Goal: Information Seeking & Learning: Learn about a topic

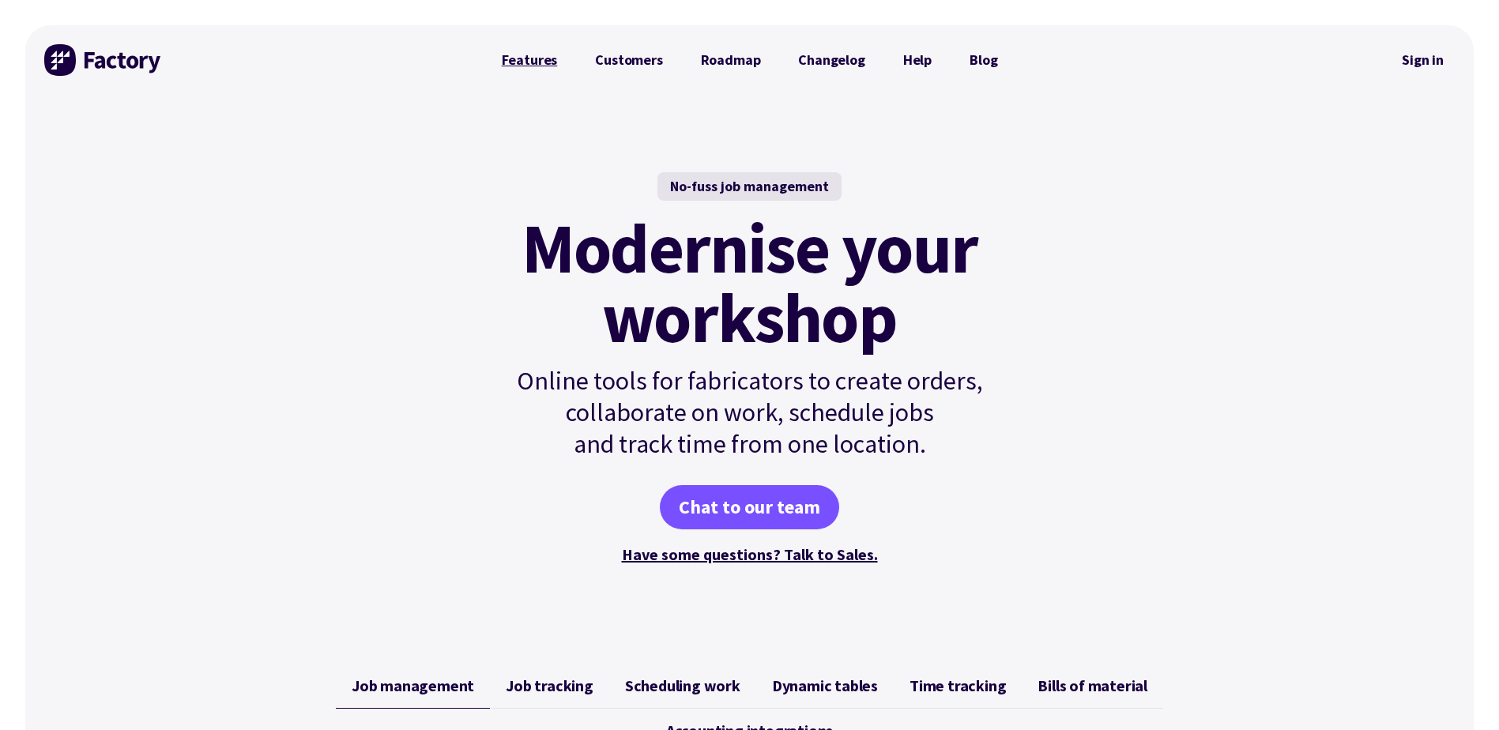
click at [523, 58] on link "Features" at bounding box center [530, 60] width 94 height 32
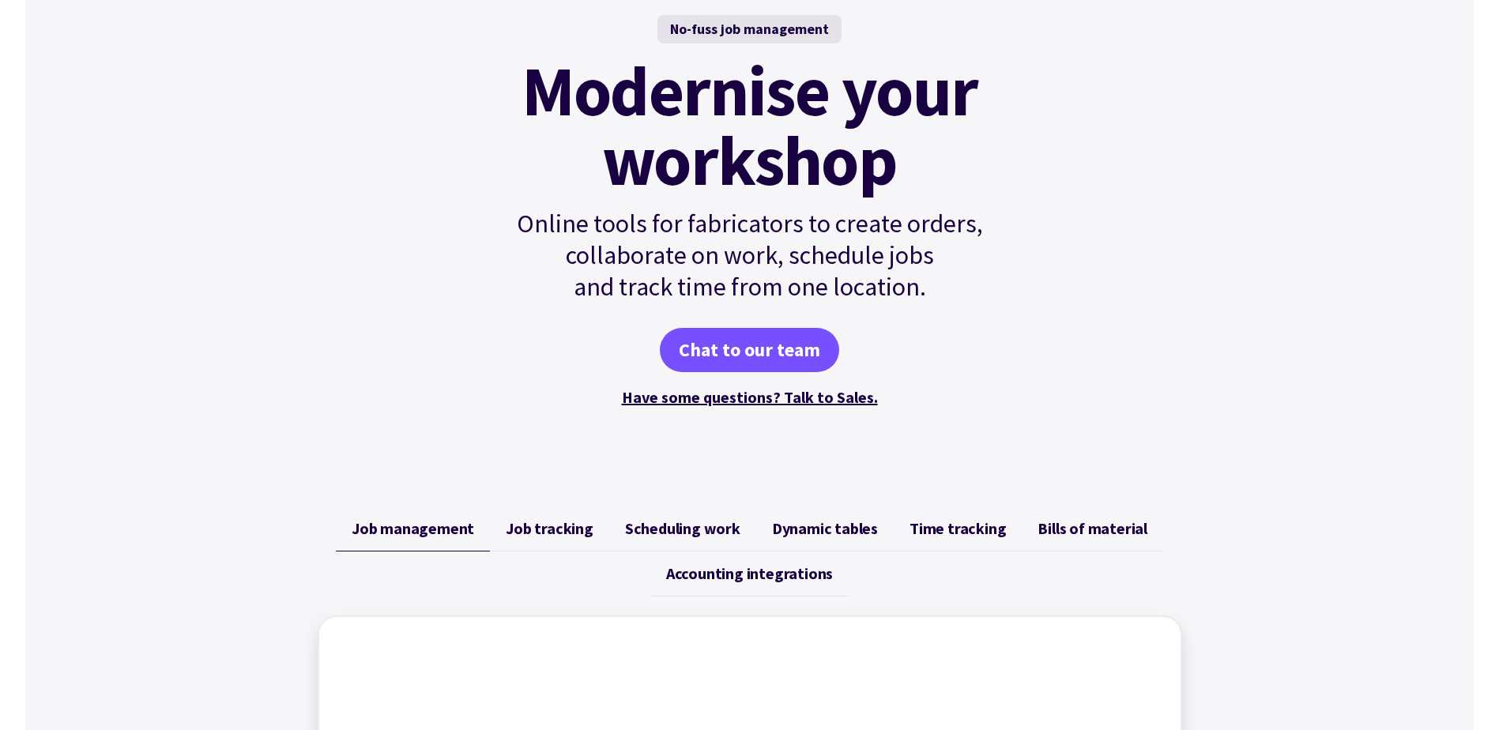
scroll to position [158, 0]
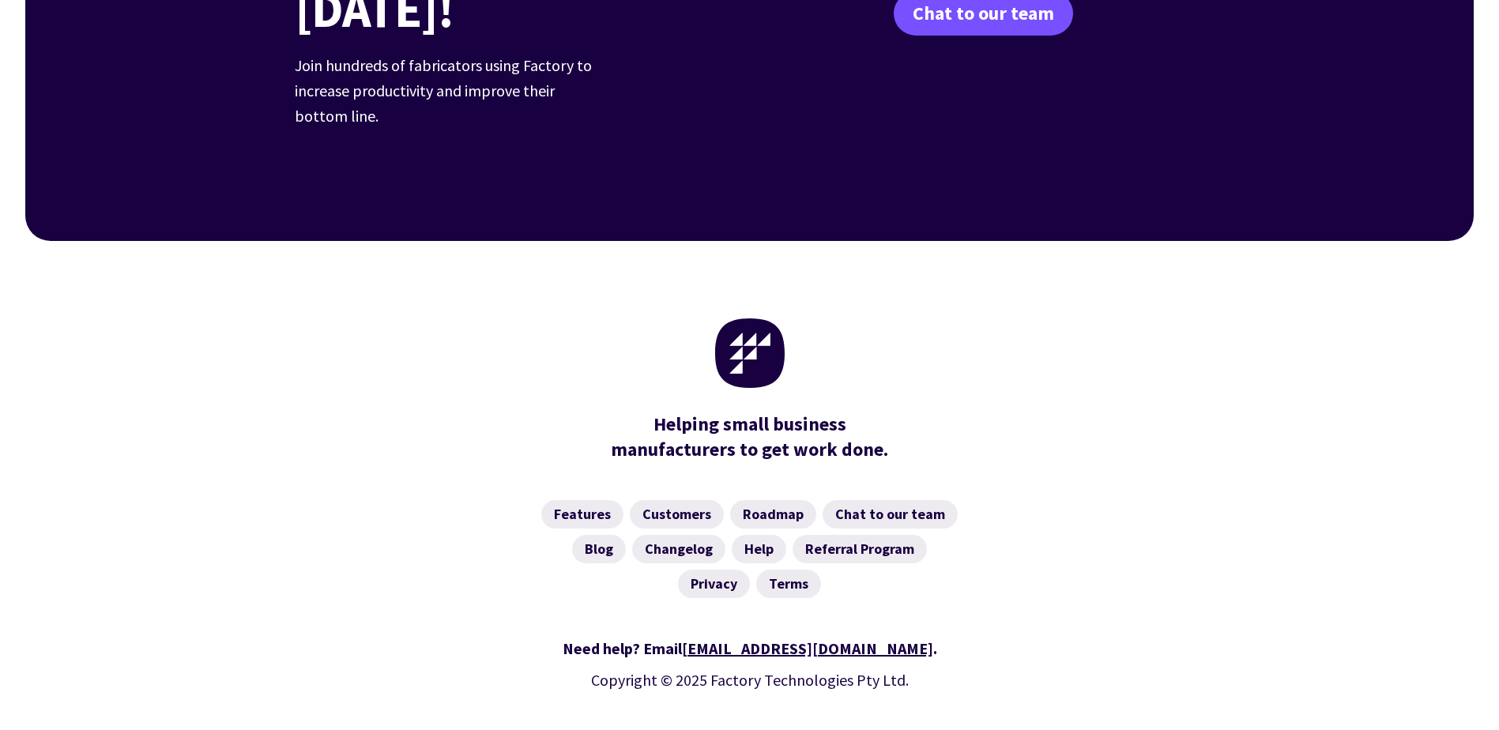
scroll to position [2450, 0]
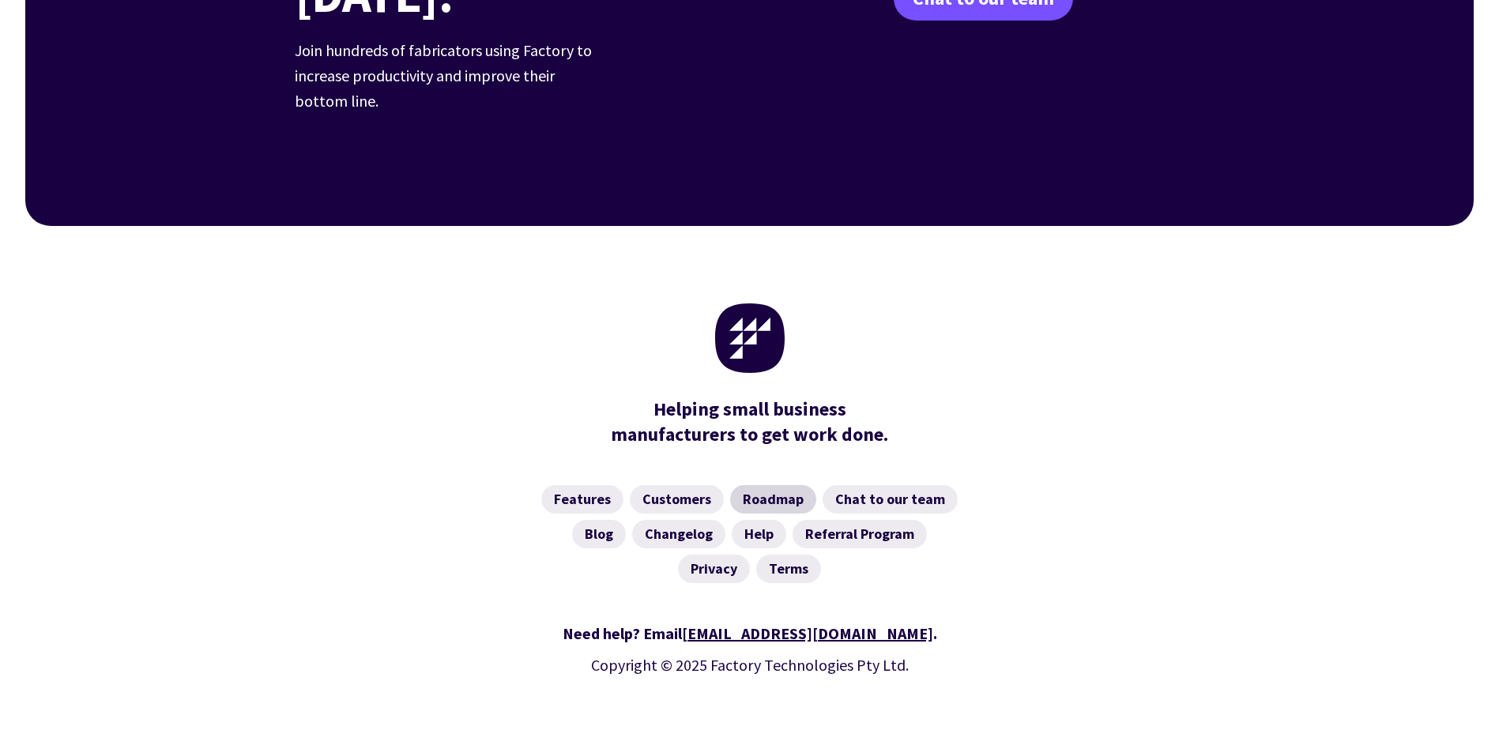
click at [763, 485] on link "Roadmap" at bounding box center [773, 499] width 86 height 28
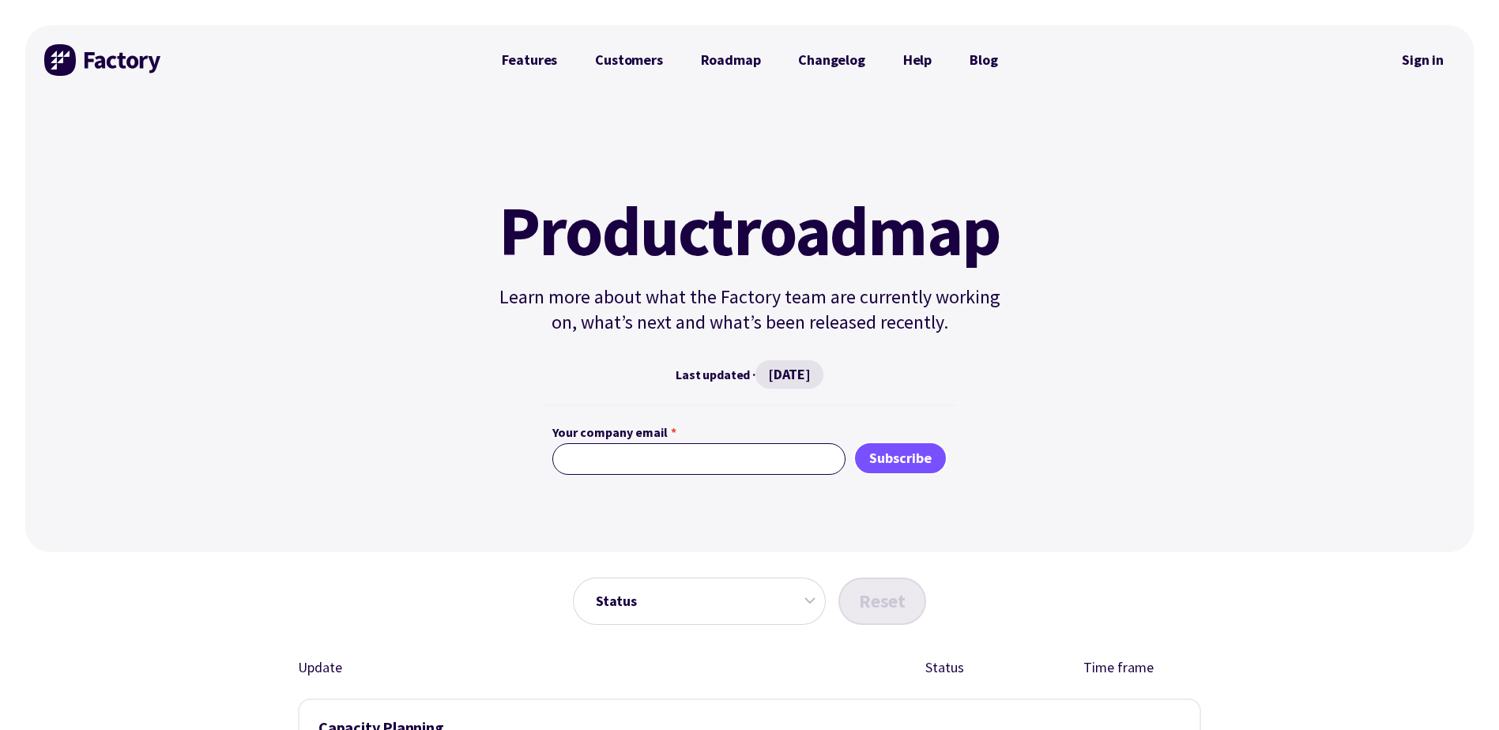
click at [676, 465] on input "Your company email *" at bounding box center [698, 459] width 293 height 32
type input "mikecalaman@mjiron.net"
click at [649, 63] on link "Customers" at bounding box center [628, 60] width 105 height 32
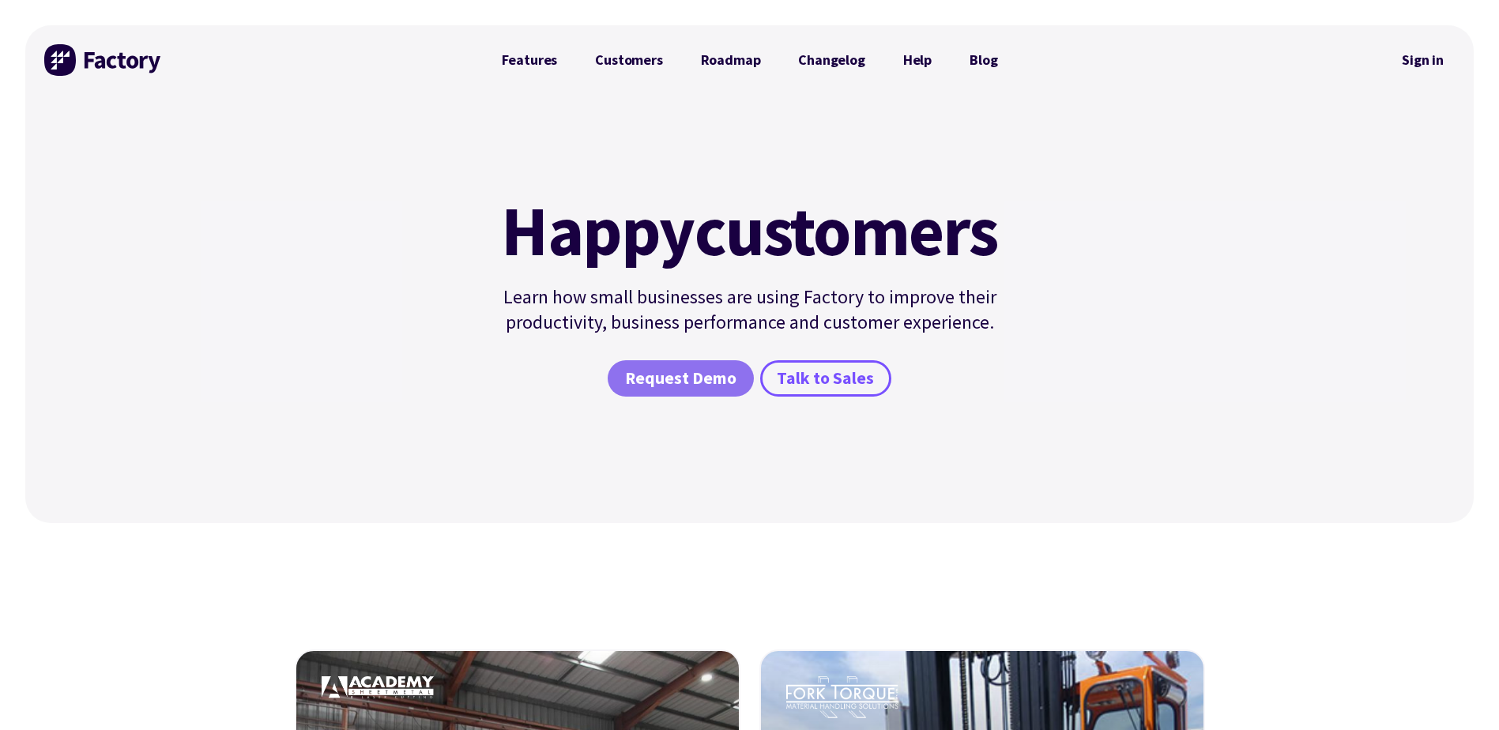
click at [689, 387] on span "Request Demo" at bounding box center [680, 378] width 111 height 23
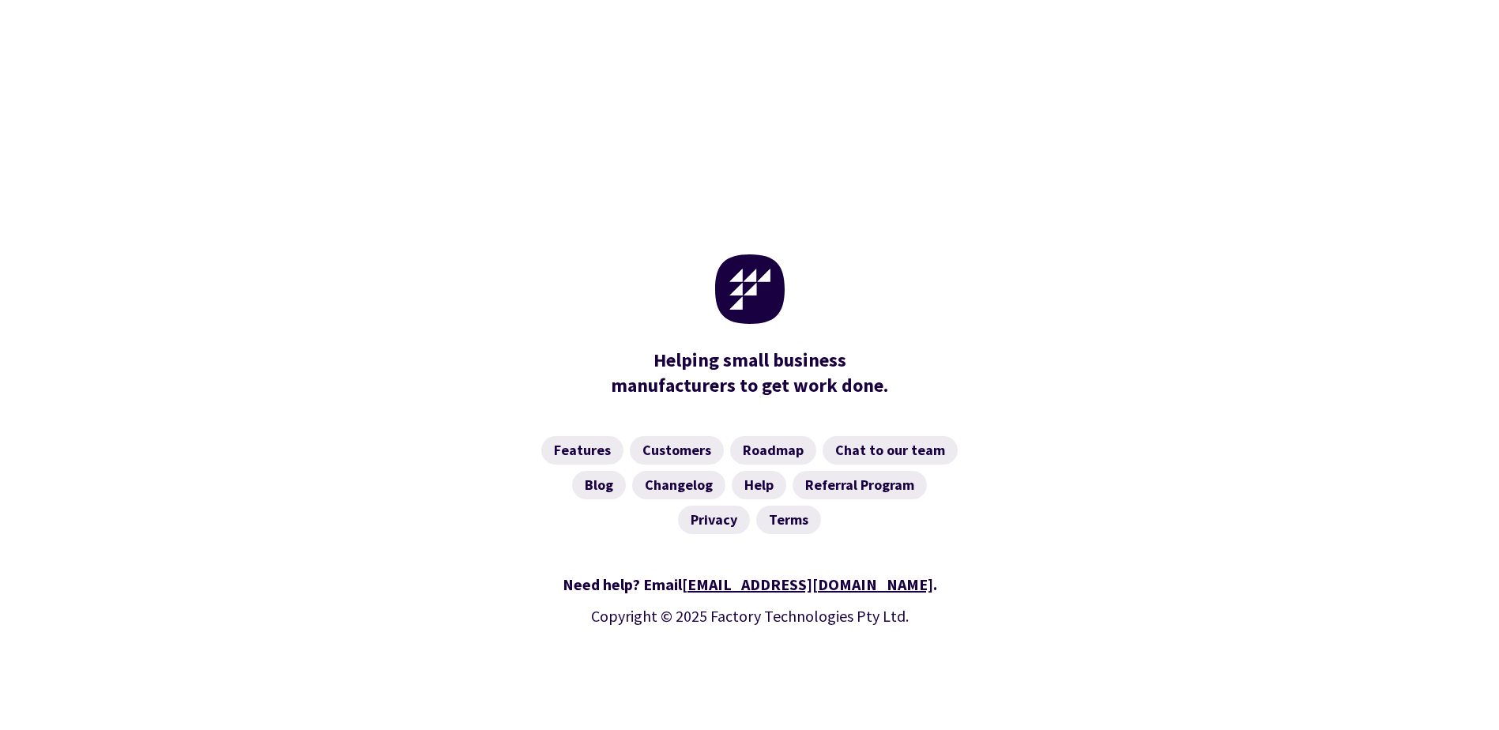
scroll to position [767, 0]
click at [578, 454] on link "Features" at bounding box center [582, 448] width 82 height 28
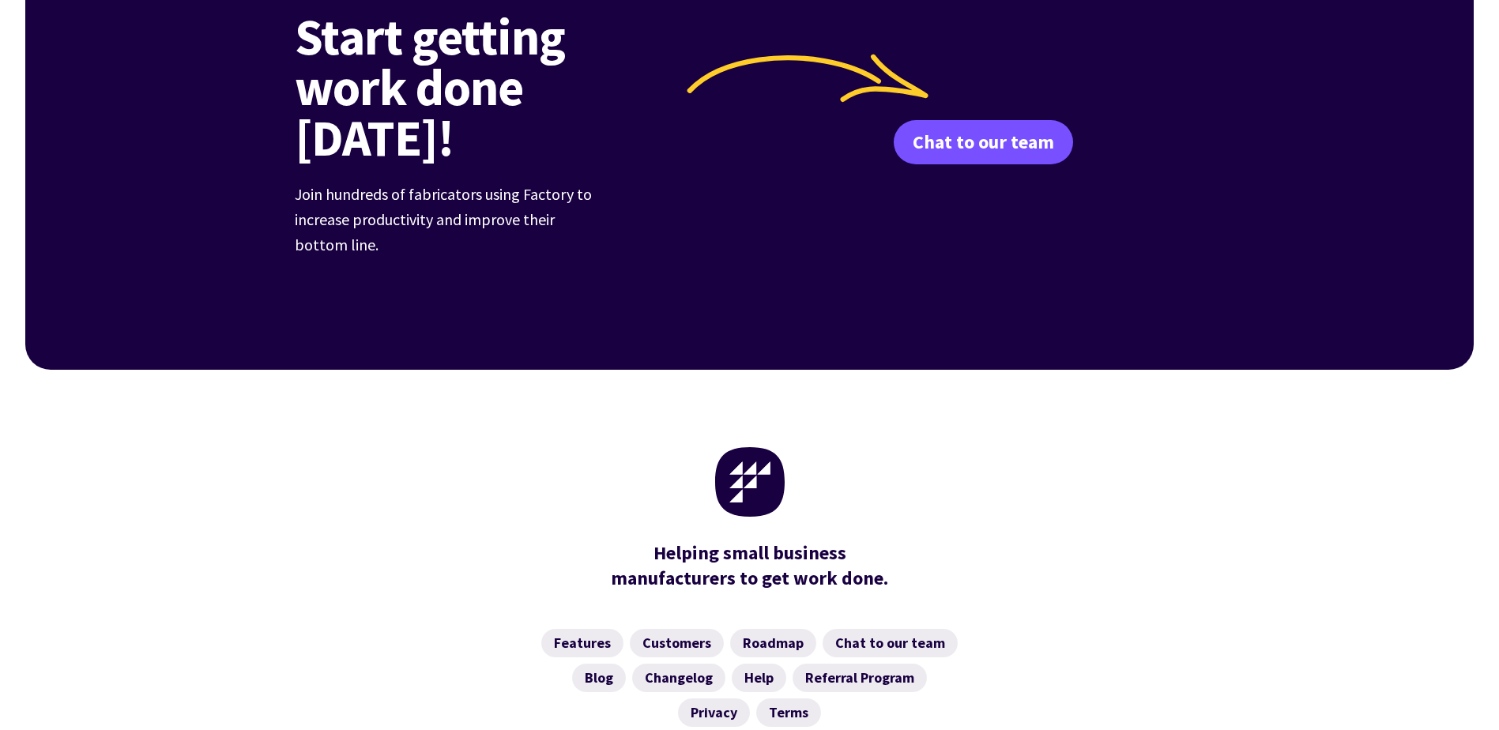
scroll to position [2450, 0]
